Goal: Task Accomplishment & Management: Manage account settings

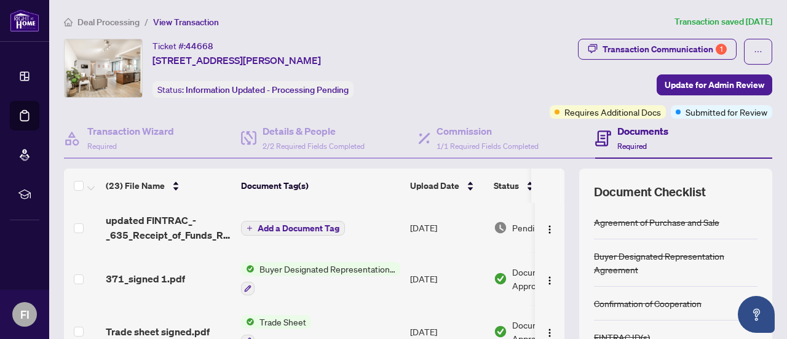
scroll to position [1013, 0]
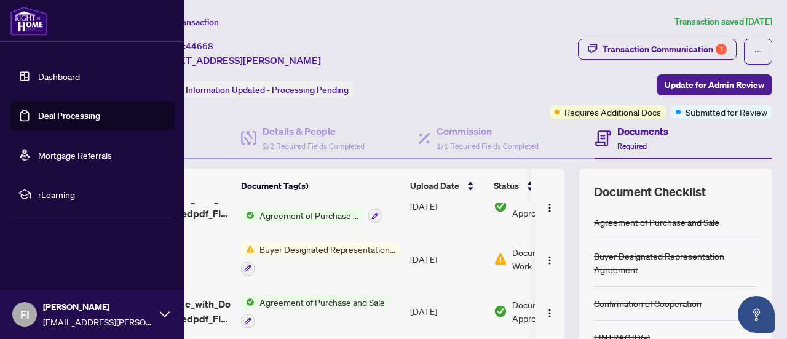
click at [55, 116] on link "Deal Processing" at bounding box center [69, 115] width 62 height 11
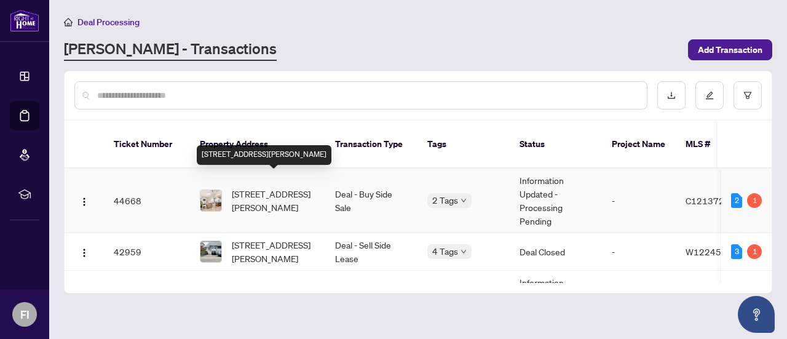
click at [282, 187] on span "[STREET_ADDRESS][PERSON_NAME]" at bounding box center [274, 200] width 84 height 27
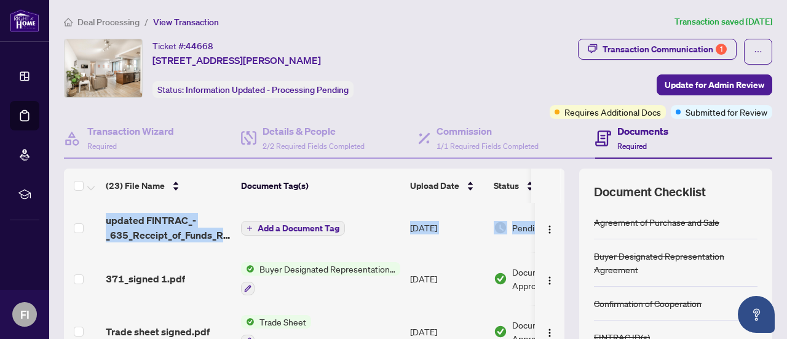
drag, startPoint x: 555, startPoint y: 218, endPoint x: 558, endPoint y: 197, distance: 21.7
click at [558, 197] on div "(23) File Name Document Tag(s) Upload Date Status updated FINTRAC_-_635_Receipt…" at bounding box center [418, 307] width 708 height 277
click at [684, 54] on div "Transaction Communication 1" at bounding box center [665, 49] width 124 height 20
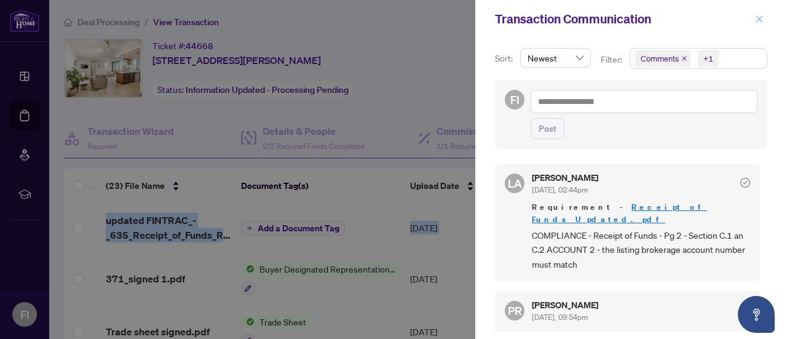
click at [758, 17] on icon "close" at bounding box center [759, 18] width 7 height 7
